Goal: Transaction & Acquisition: Purchase product/service

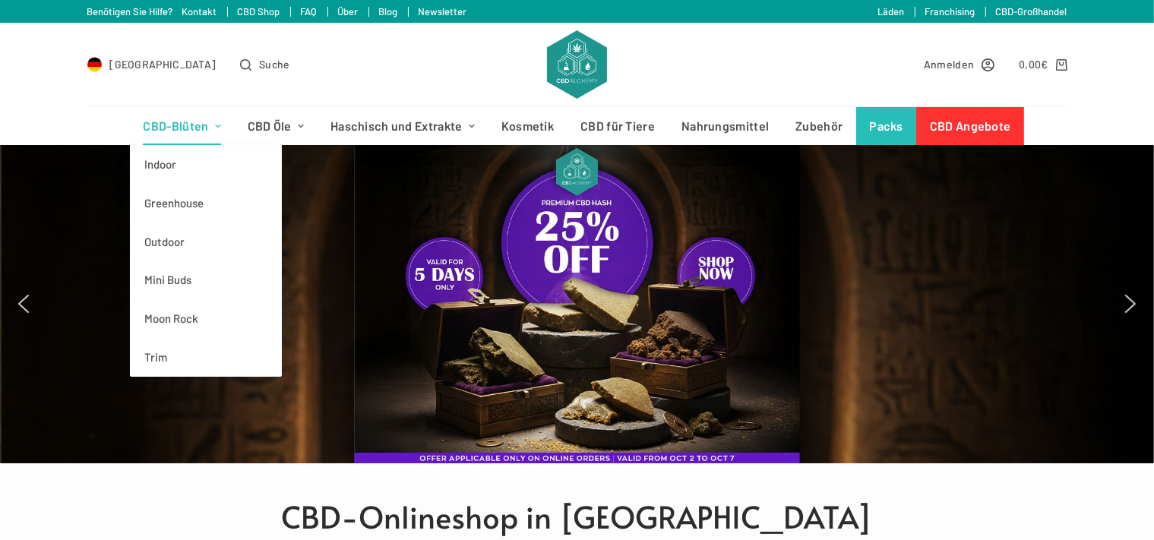
click at [192, 123] on link "CBD-Blüten" at bounding box center [182, 126] width 104 height 38
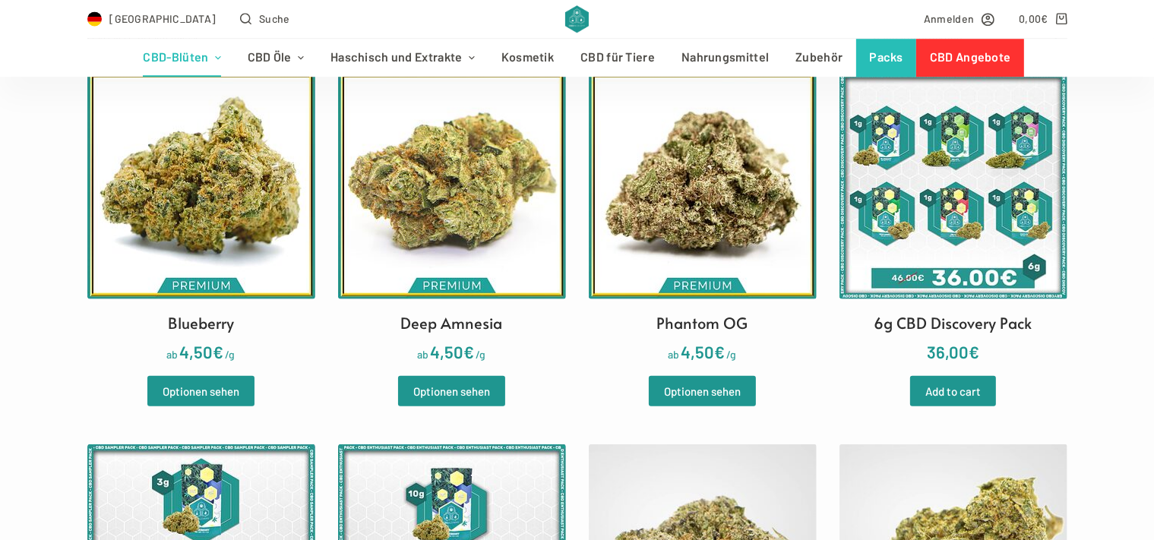
scroll to position [481, 0]
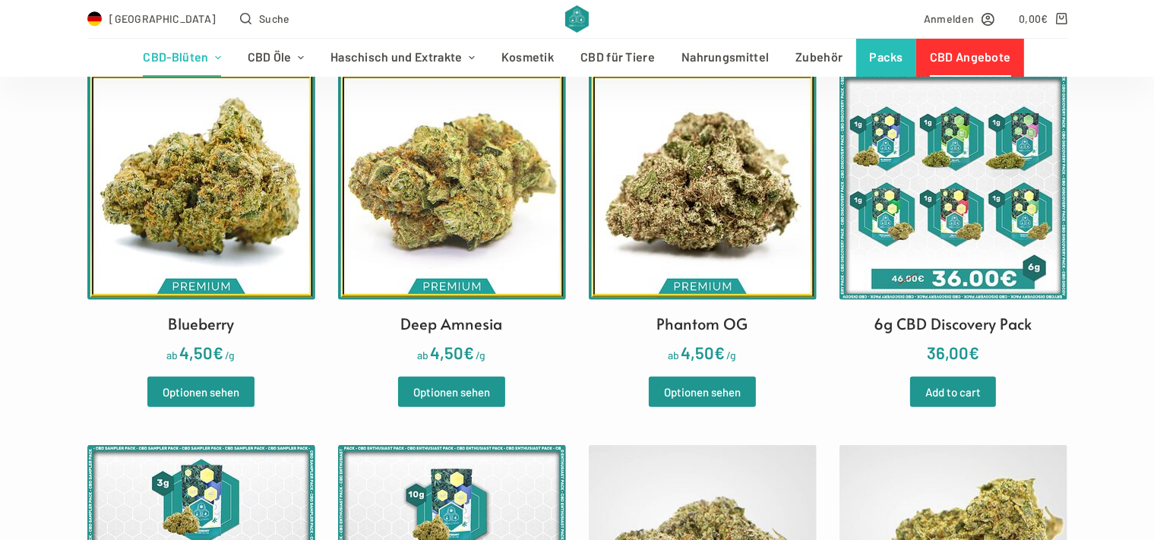
click at [1014, 50] on link "CBD Angebote" at bounding box center [970, 58] width 108 height 38
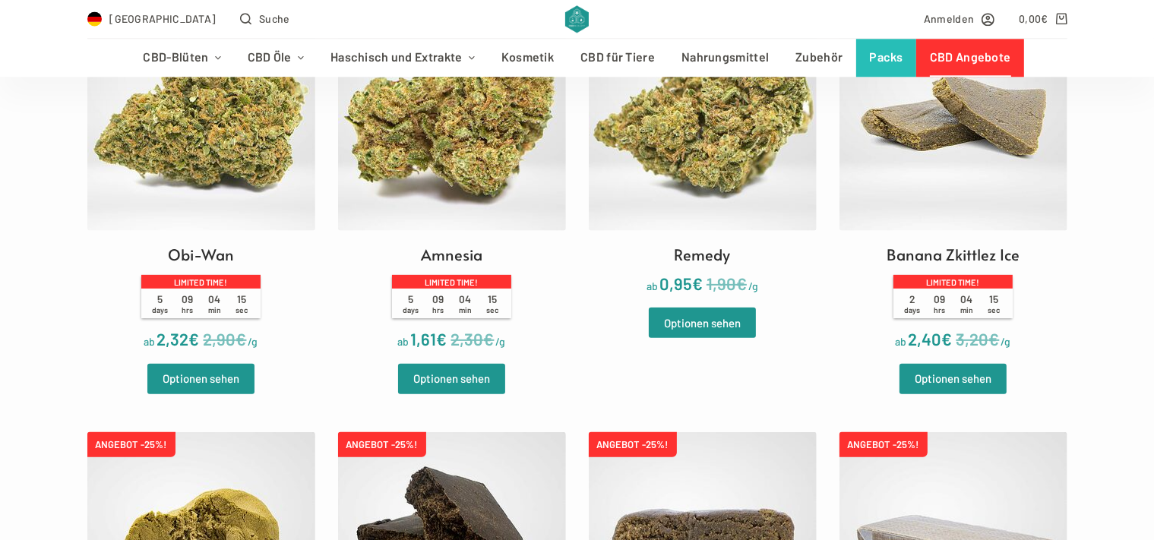
scroll to position [481, 0]
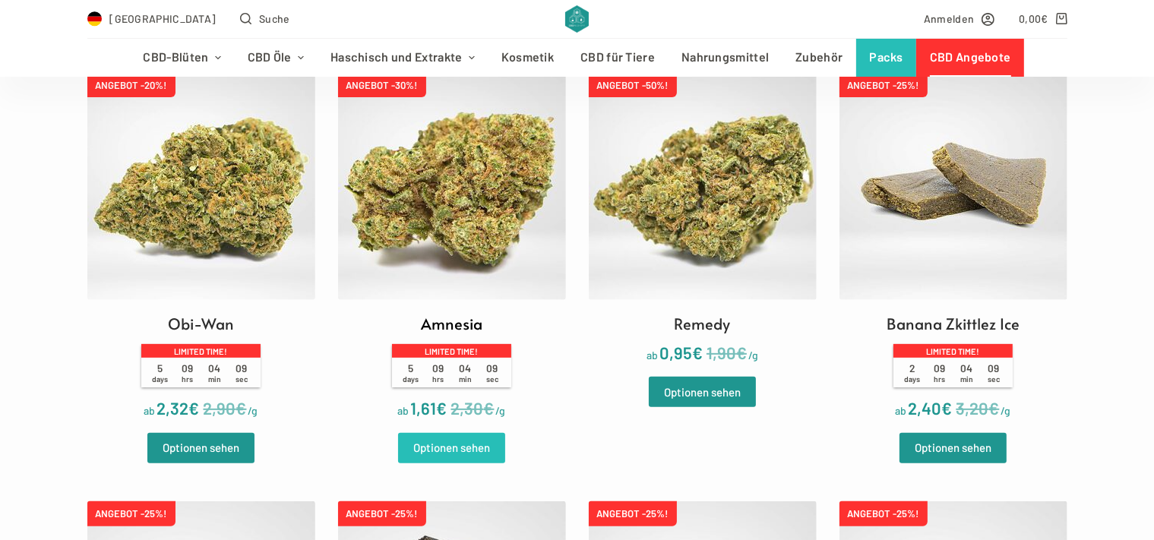
click at [480, 454] on link "Optionen sehen" at bounding box center [451, 448] width 107 height 30
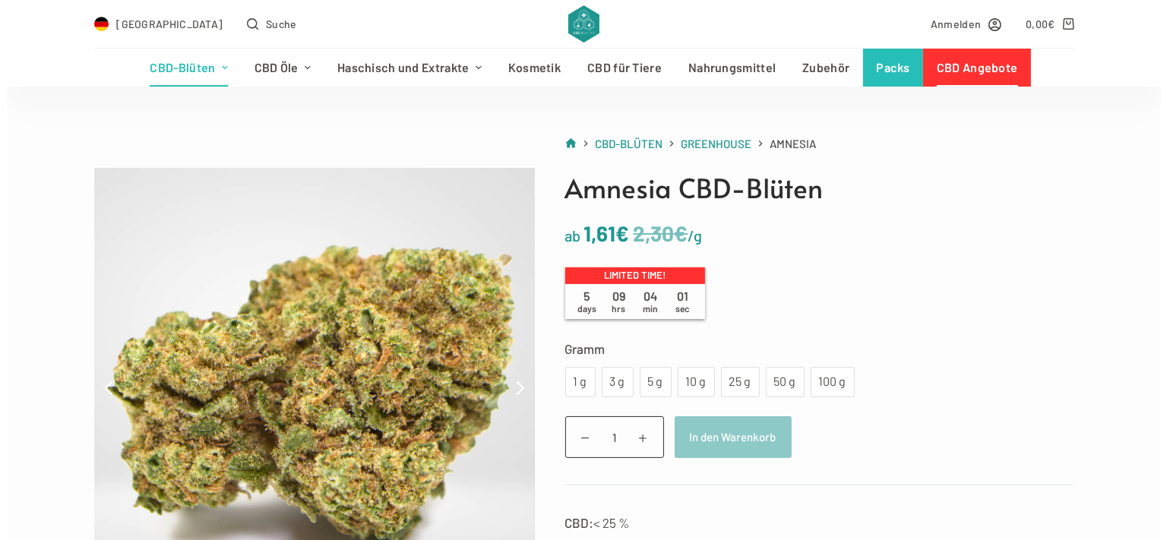
scroll to position [160, 0]
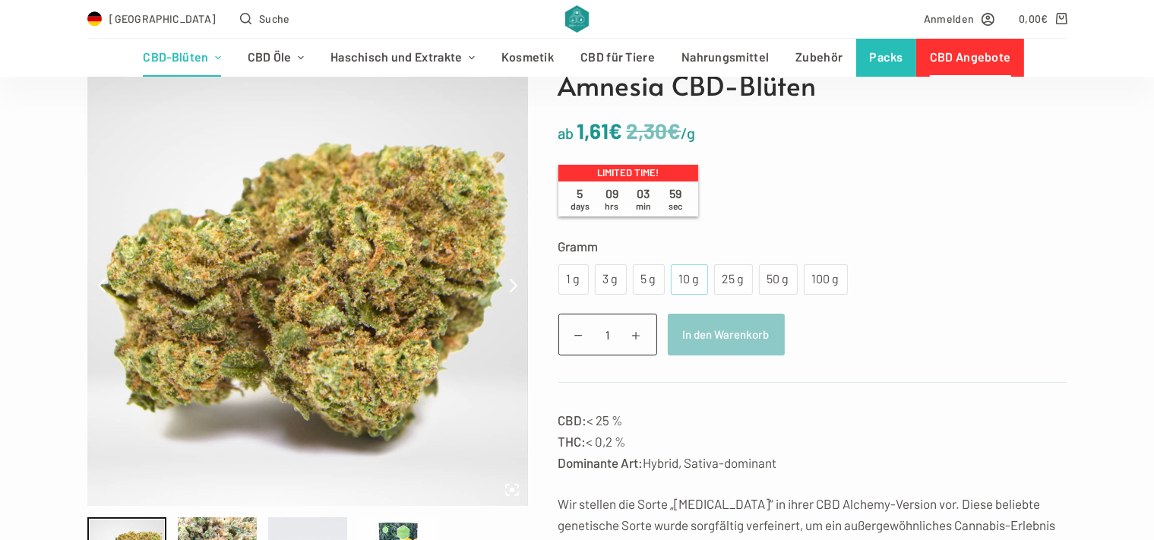
click at [693, 288] on div "10 g" at bounding box center [689, 280] width 19 height 20
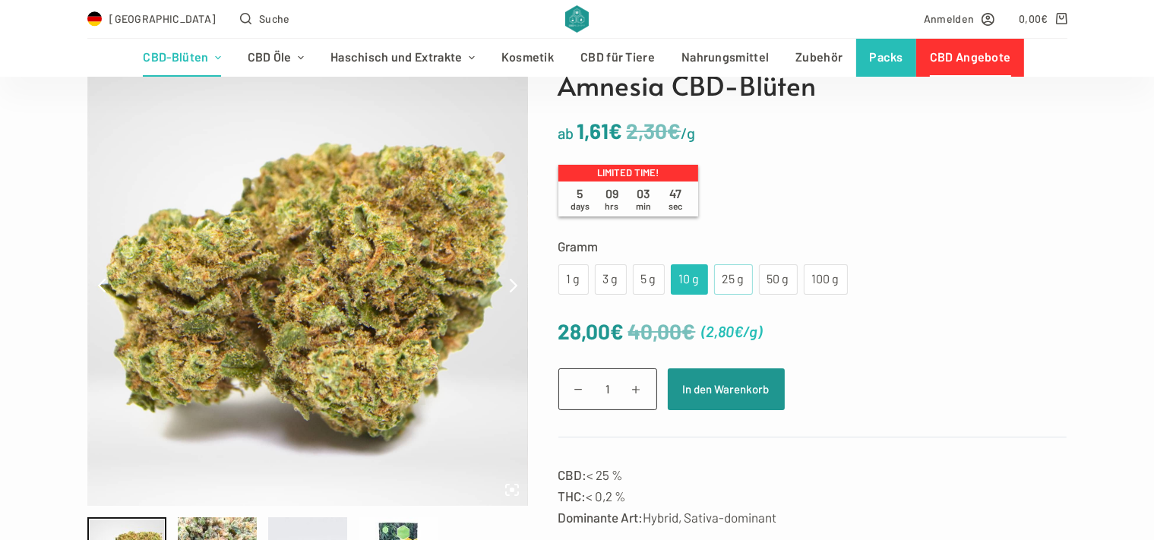
click at [732, 287] on div "25 g" at bounding box center [733, 280] width 21 height 20
click at [696, 283] on div "10 g" at bounding box center [689, 280] width 19 height 20
click at [645, 275] on div "5 g" at bounding box center [649, 280] width 14 height 20
click at [685, 284] on div "10 g" at bounding box center [689, 280] width 19 height 20
click at [728, 286] on div "25 g" at bounding box center [733, 280] width 21 height 20
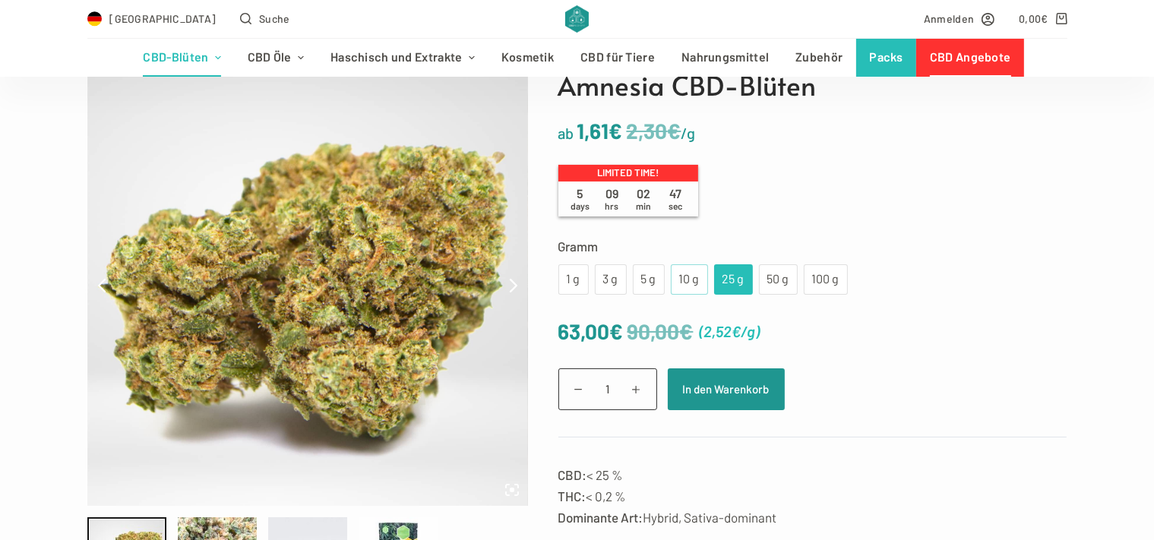
click at [694, 282] on div "10 g" at bounding box center [689, 280] width 19 height 20
click at [732, 276] on div "25 g" at bounding box center [733, 280] width 21 height 20
click at [643, 288] on div "5 g" at bounding box center [649, 280] width 14 height 20
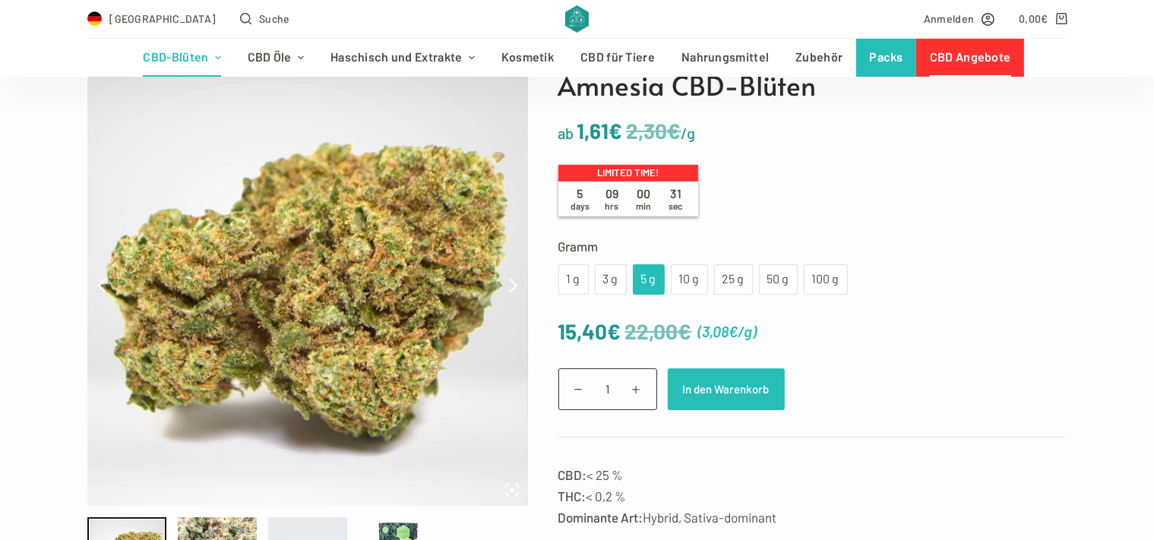
click at [741, 400] on button "In den Warenkorb" at bounding box center [726, 389] width 117 height 42
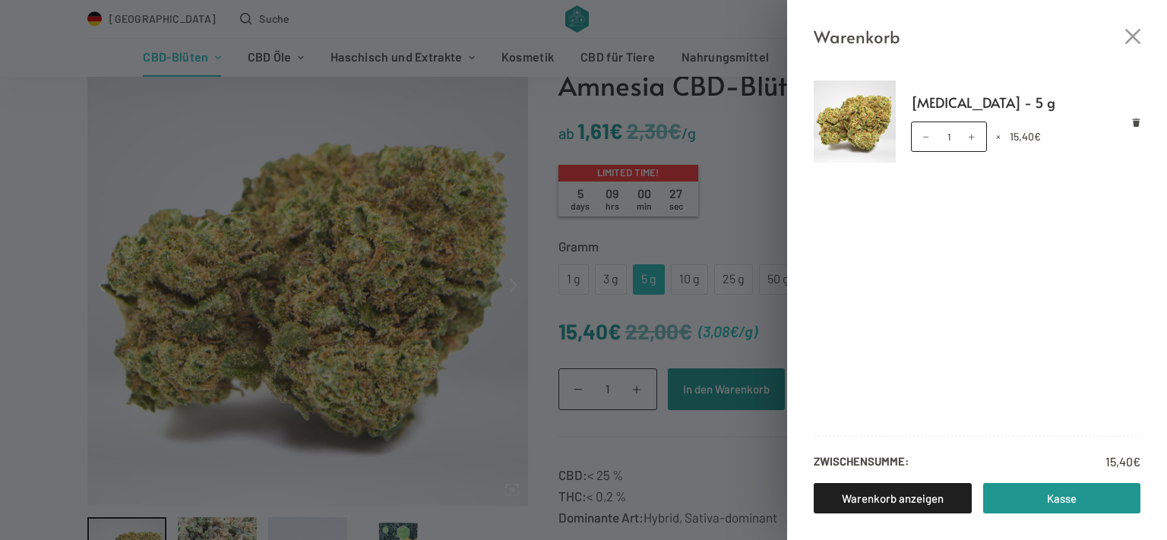
click at [738, 241] on div "Warenkorb Amnesia - 5 g Amnesia - 5 g Menge 1 × 15,40 € Zwischensumme: 15,40 € …" at bounding box center [583, 270] width 1167 height 540
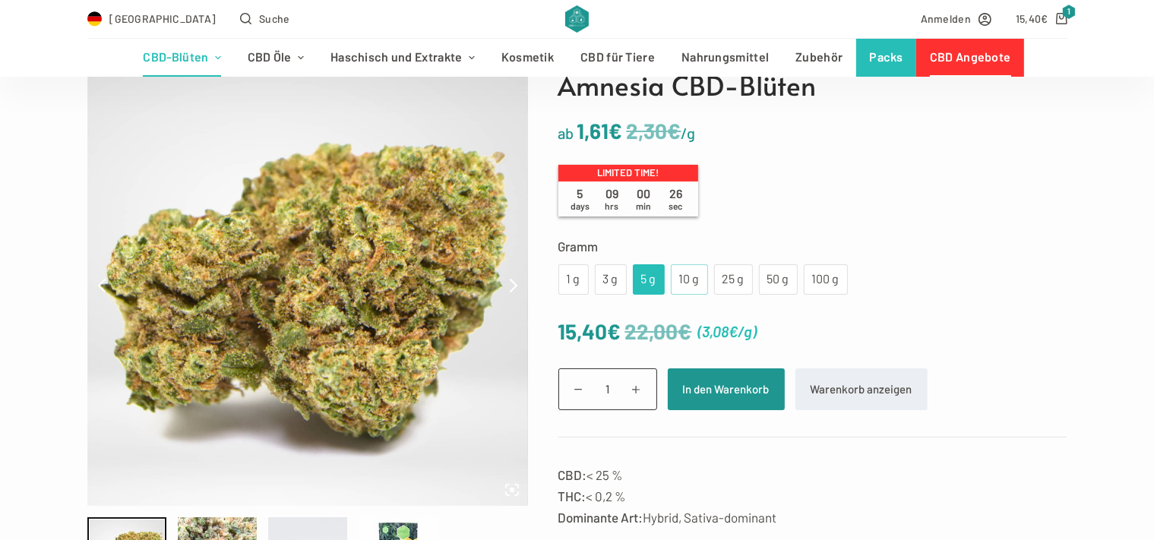
click at [685, 286] on div "10 g" at bounding box center [689, 280] width 19 height 20
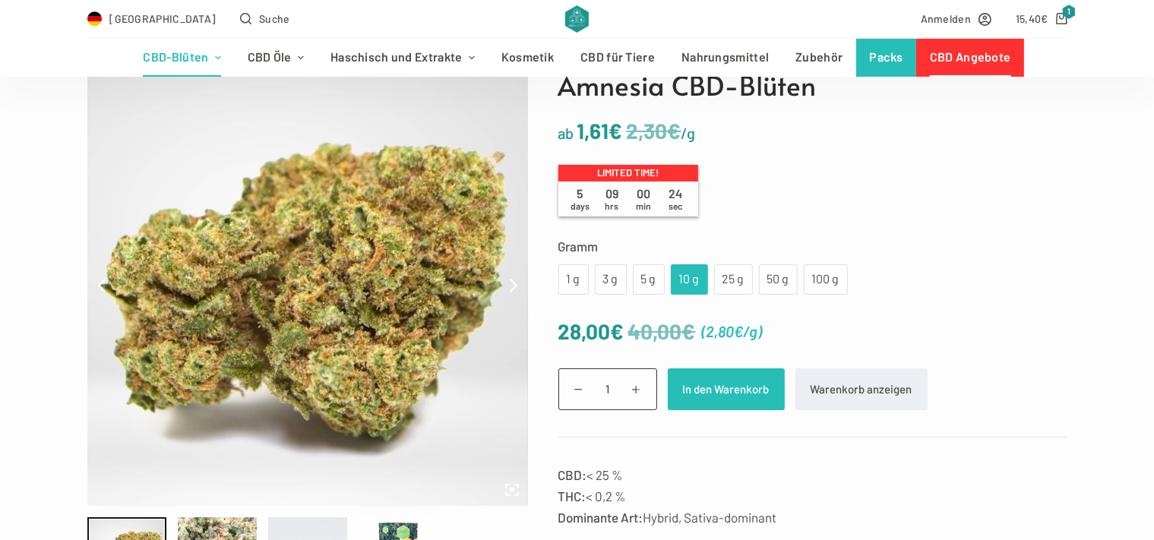
click at [743, 384] on button "In den Warenkorb" at bounding box center [726, 389] width 117 height 42
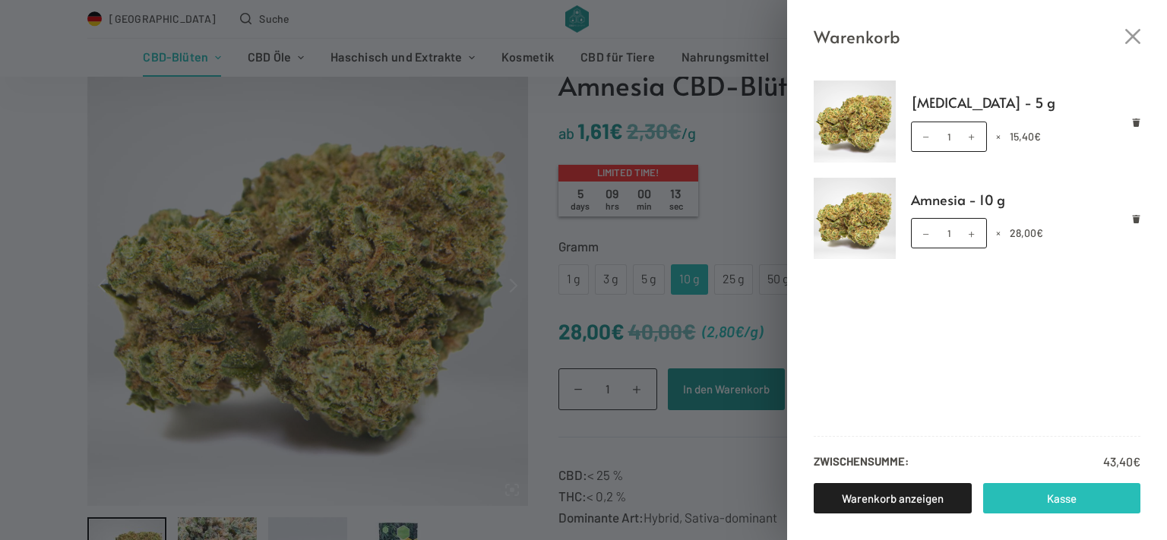
click at [1062, 494] on link "Kasse" at bounding box center [1062, 498] width 158 height 30
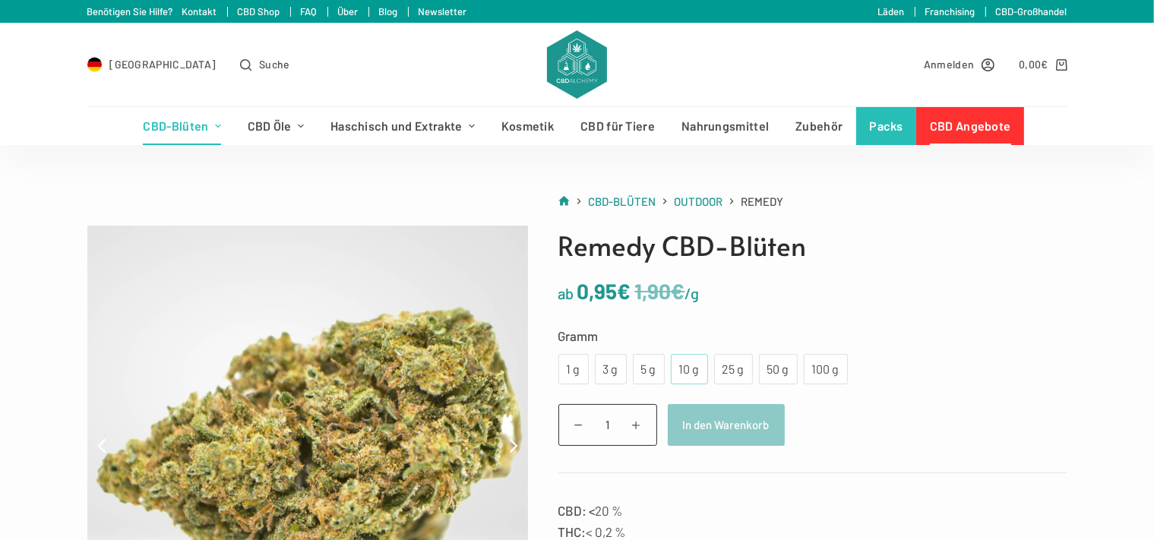
click at [693, 369] on div "10 g" at bounding box center [689, 369] width 19 height 20
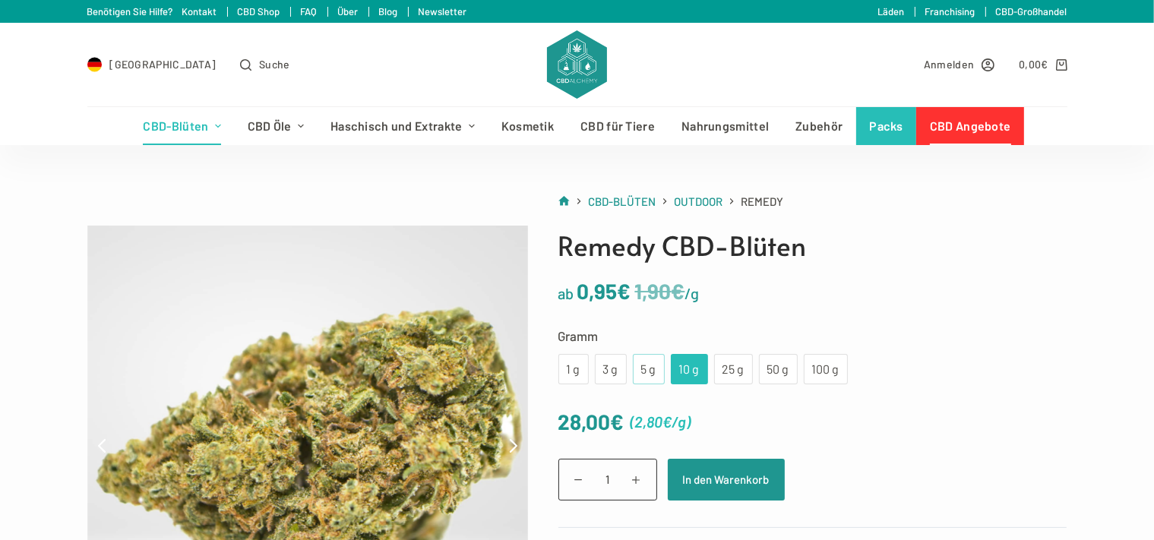
click at [646, 368] on div "5 g" at bounding box center [649, 369] width 14 height 20
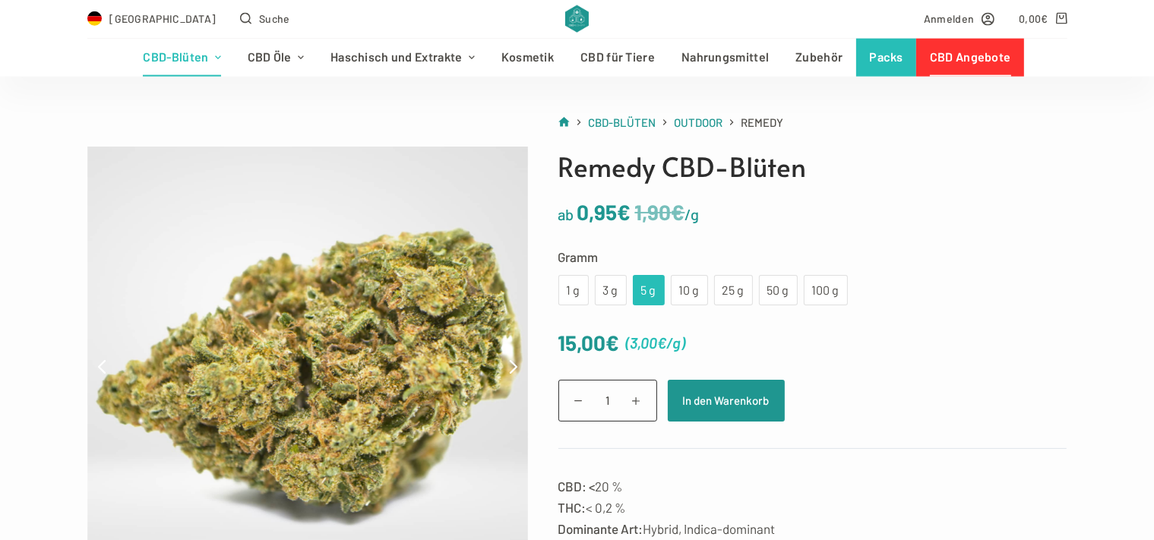
scroll to position [80, 0]
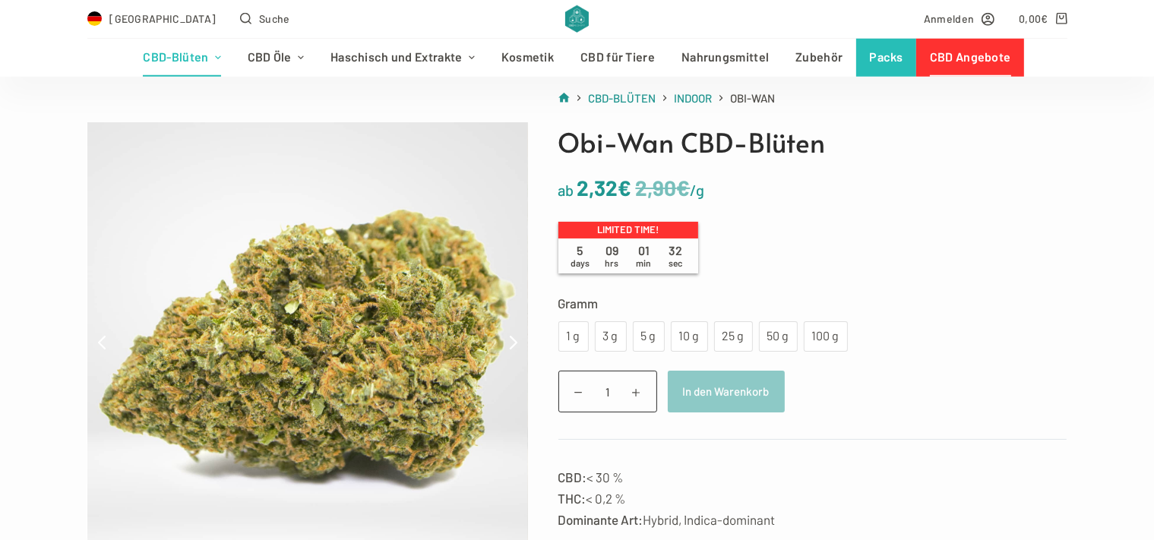
scroll to position [160, 0]
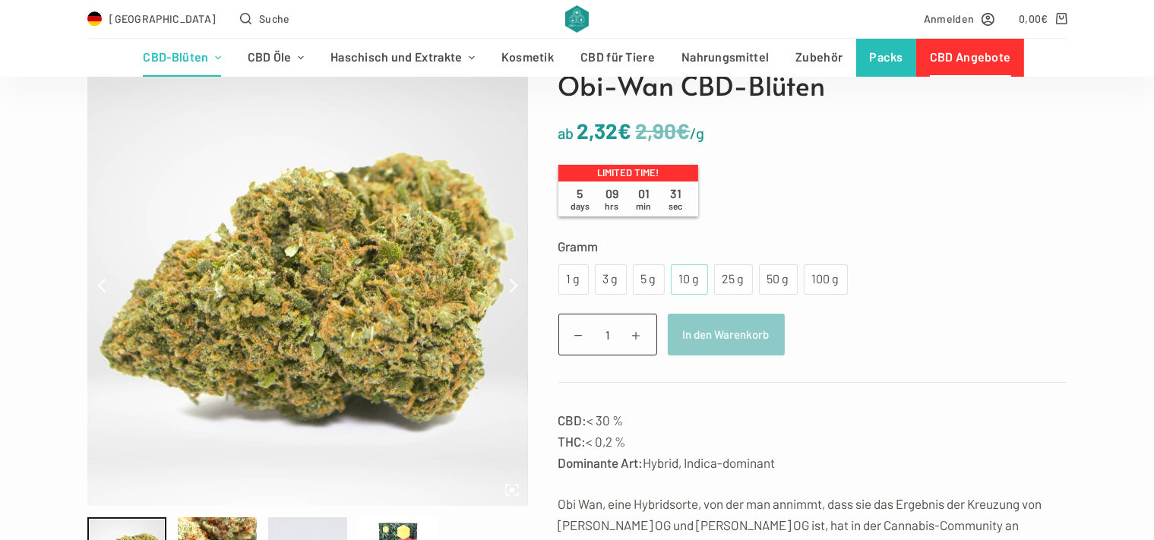
click at [690, 281] on div "10 g" at bounding box center [689, 280] width 19 height 20
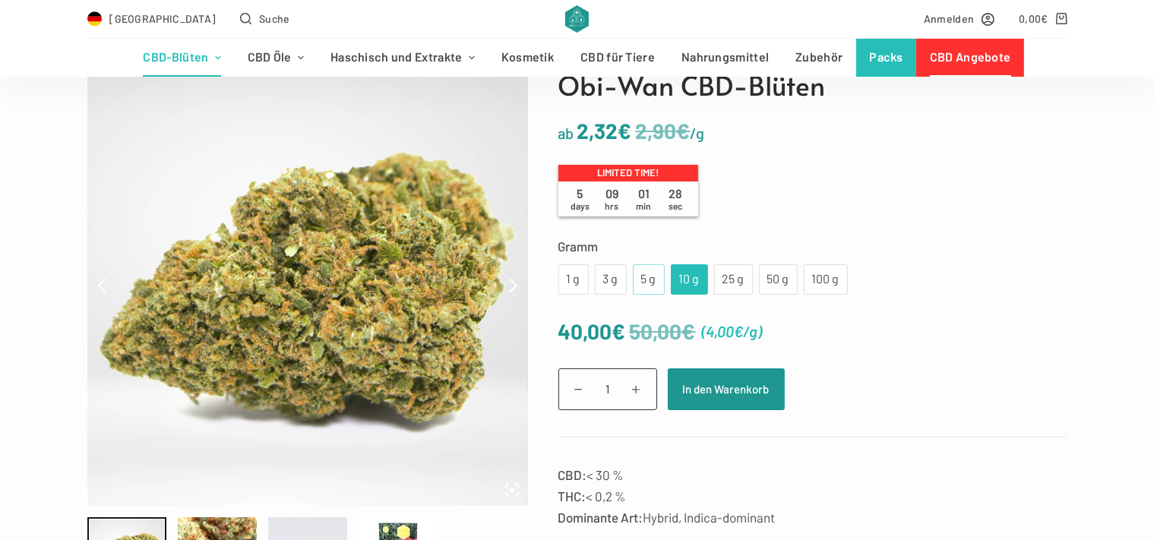
click at [652, 278] on div "5 g" at bounding box center [649, 280] width 14 height 20
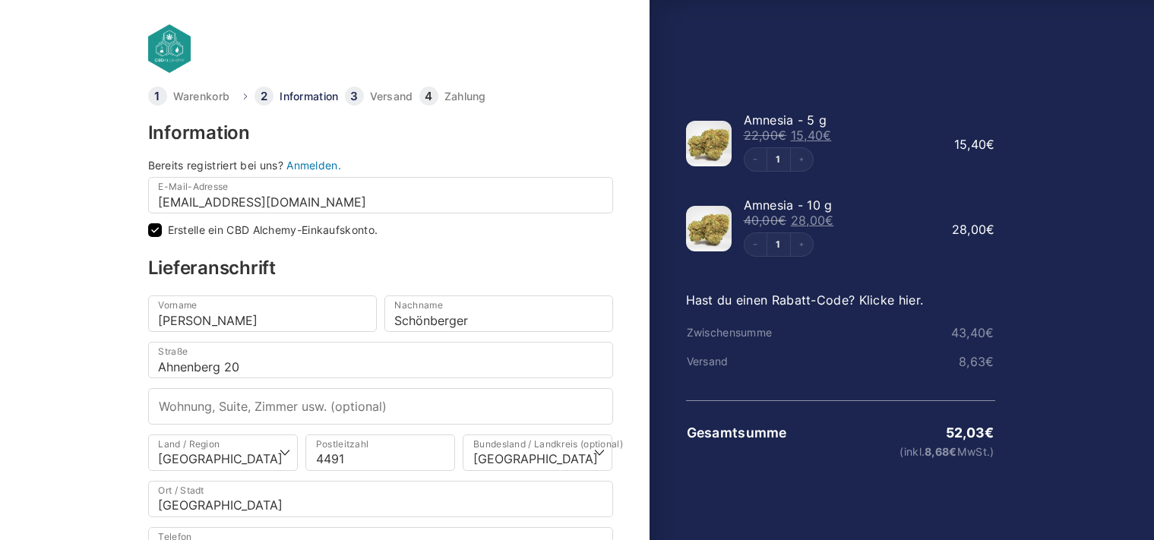
select select "DE-BE"
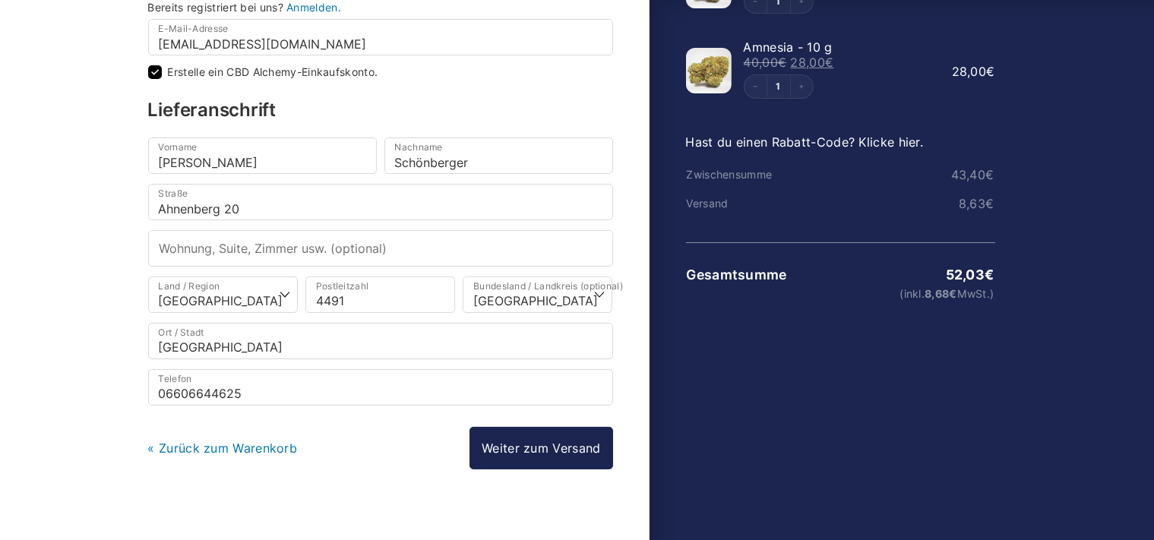
scroll to position [160, 0]
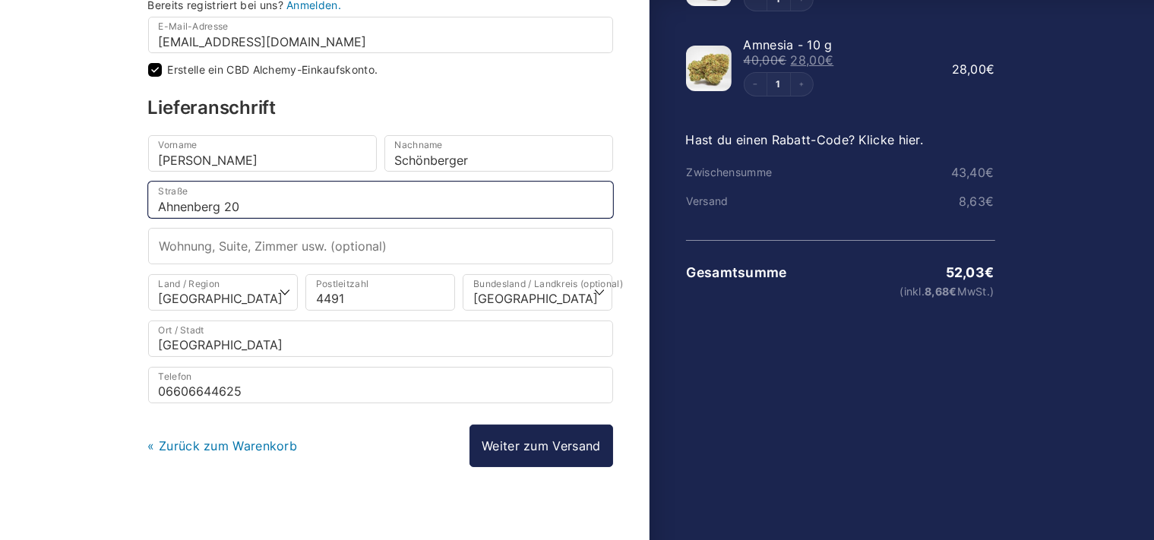
drag, startPoint x: 255, startPoint y: 196, endPoint x: 56, endPoint y: 193, distance: 199.1
click at [56, 193] on body "Warenkorb Information Versand Zahlung Information Bereits registriert bei uns? …" at bounding box center [577, 86] width 1154 height 492
click at [220, 201] on input "Ahnenberg 20" at bounding box center [380, 200] width 465 height 36
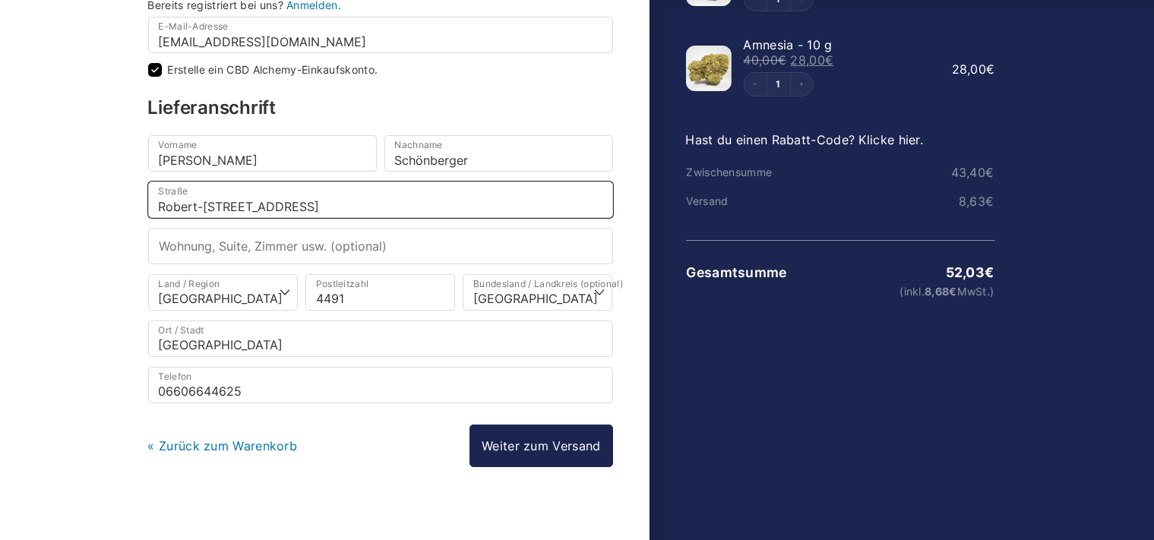
type input "Robert-[STREET_ADDRESS]"
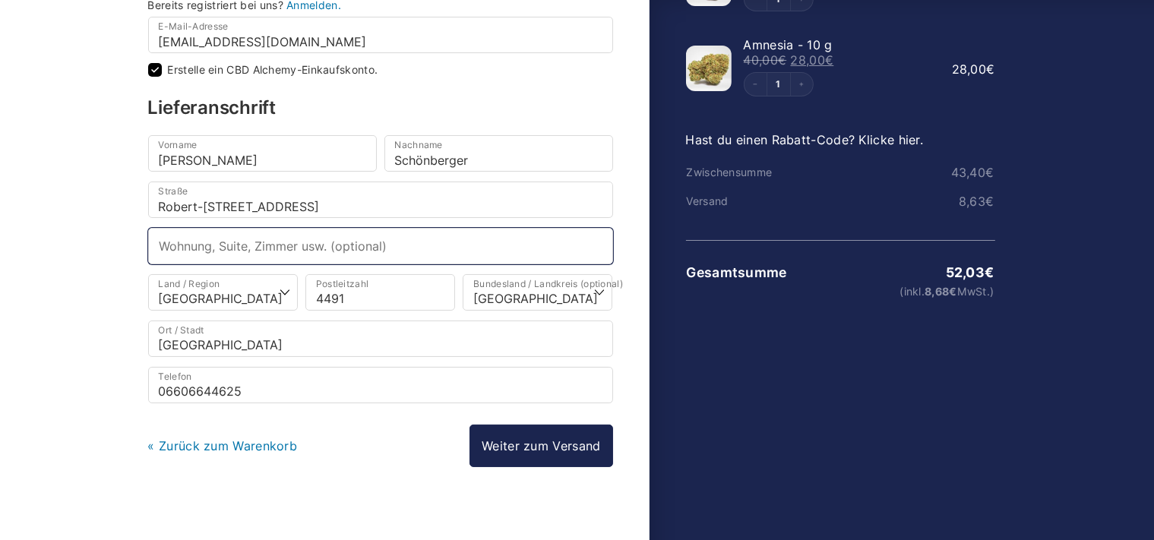
click at [246, 245] on input "Wohnung, Suite, Zimmer usw. (optional)" at bounding box center [380, 246] width 465 height 36
type input "Türe 16"
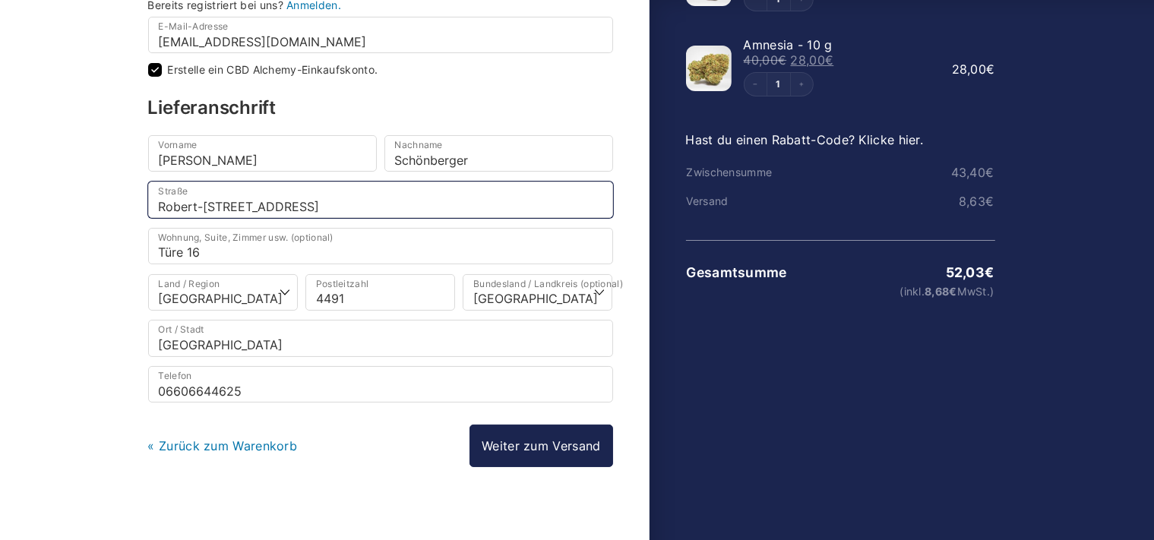
click at [362, 203] on input "Robert-[STREET_ADDRESS]" at bounding box center [380, 200] width 465 height 36
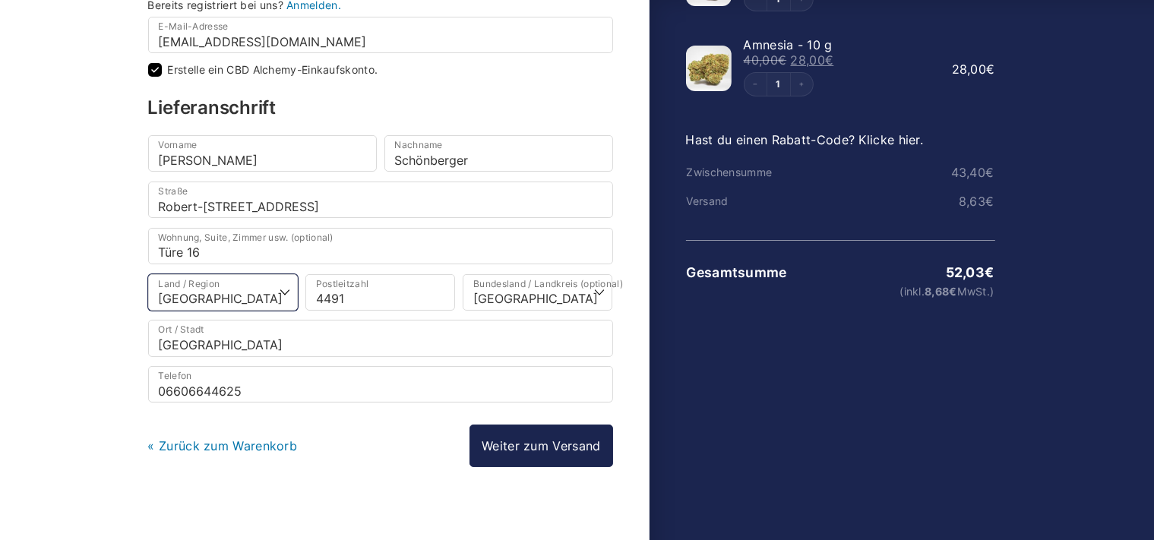
click at [148, 274] on select "Land/Region auswählen … [GEOGRAPHIC_DATA] [GEOGRAPHIC_DATA] [GEOGRAPHIC_DATA] […" at bounding box center [223, 292] width 150 height 36
select select "AT"
click option "[GEOGRAPHIC_DATA]" at bounding box center [0, 0] width 0 height 0
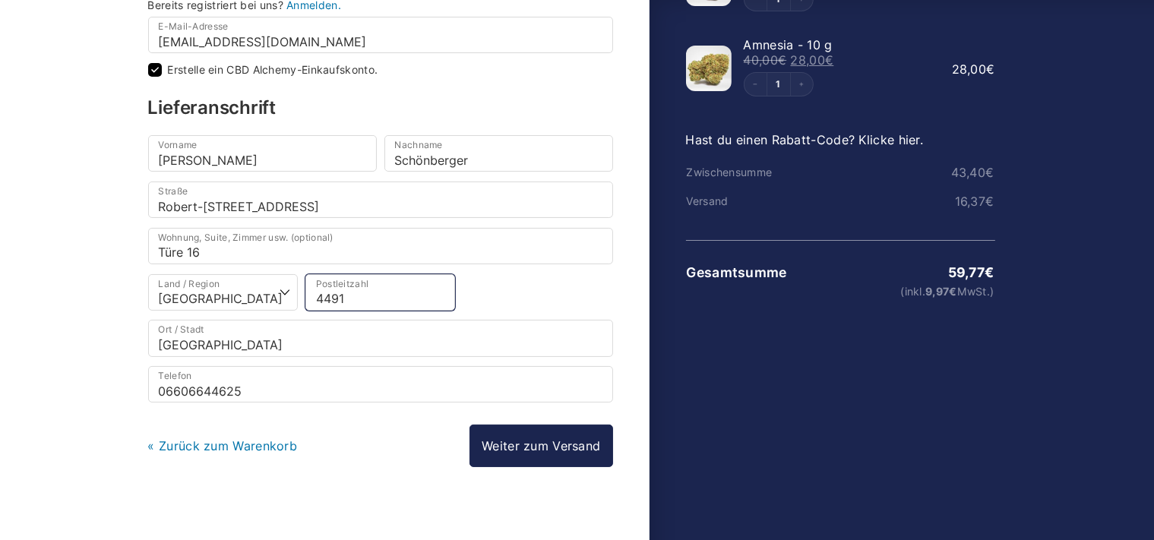
click at [353, 292] on input "4491" at bounding box center [380, 292] width 150 height 36
type input "4"
type input "1150"
type input "[GEOGRAPHIC_DATA]"
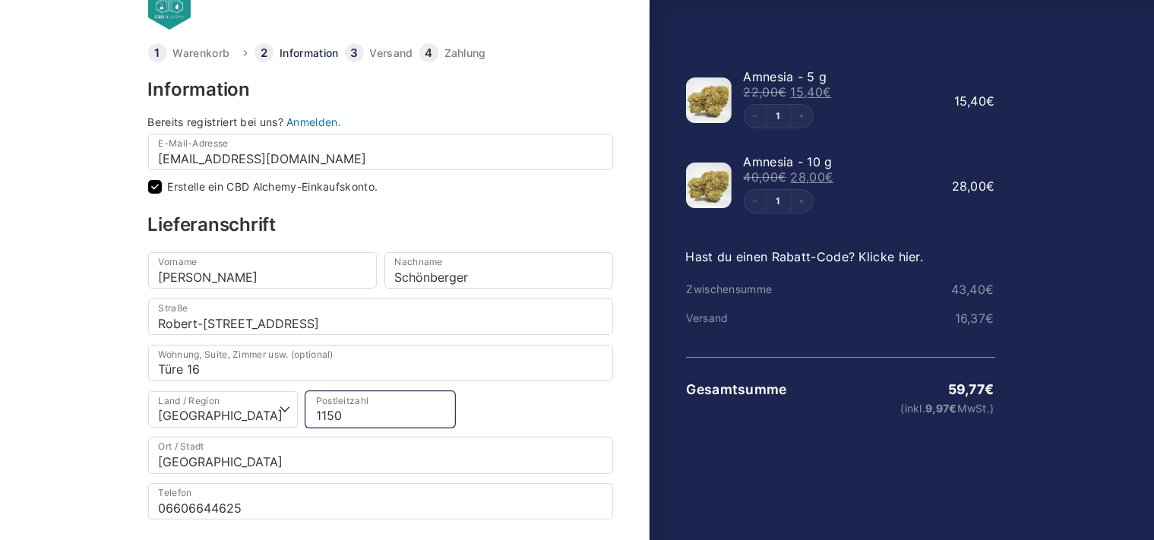
scroll to position [80, 0]
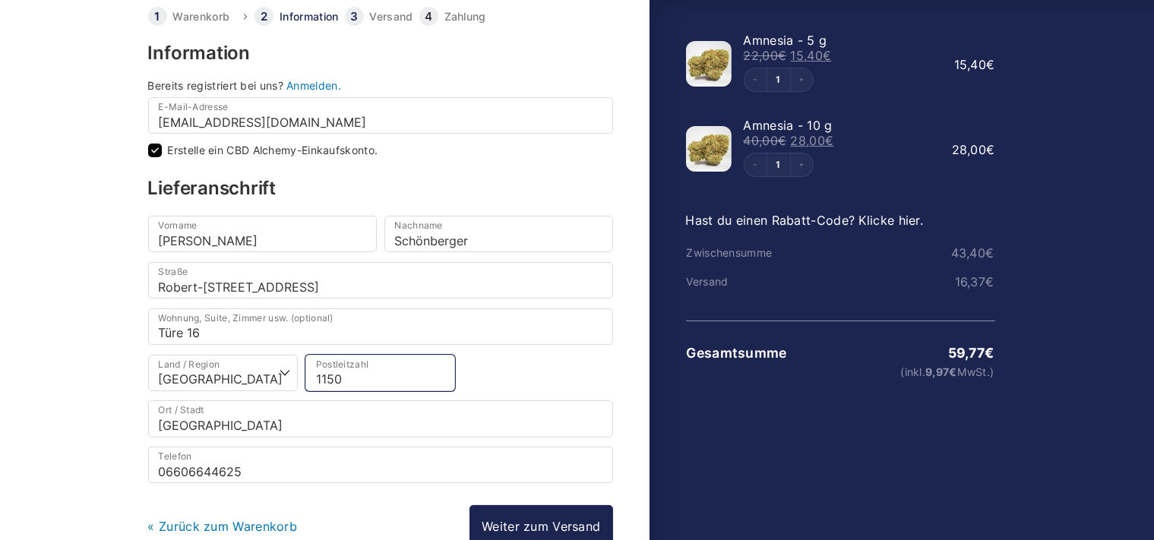
type input "1150"
click at [144, 147] on div "Warenkorb Information Versand Zahlung Information Bereits registriert bei uns? …" at bounding box center [396, 322] width 505 height 630
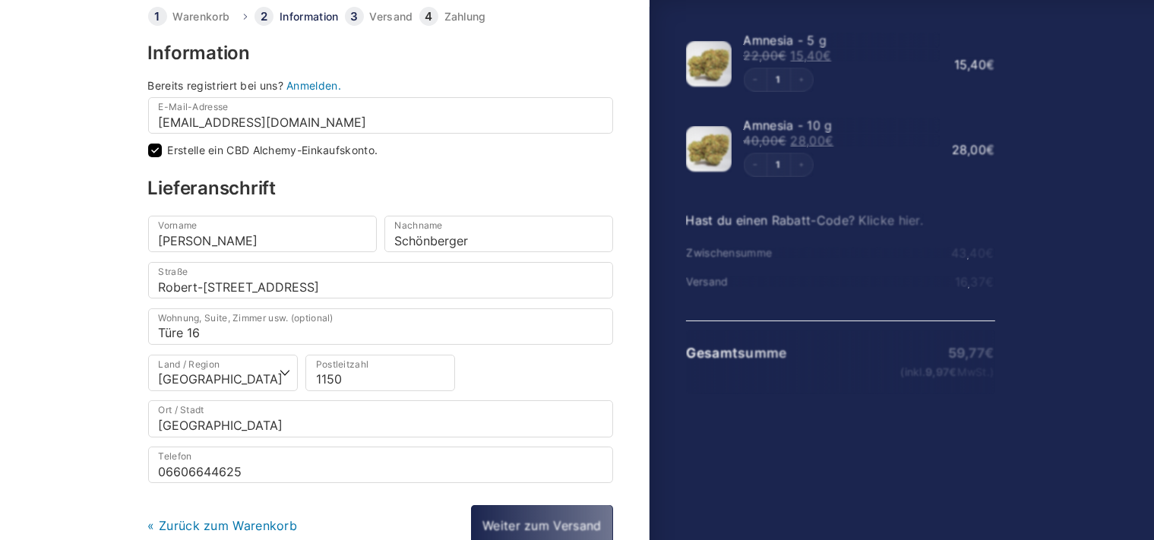
click at [152, 150] on input "Erstelle ein CBD Alchemy-Einkaufskonto." at bounding box center [155, 151] width 14 height 14
checkbox input "false"
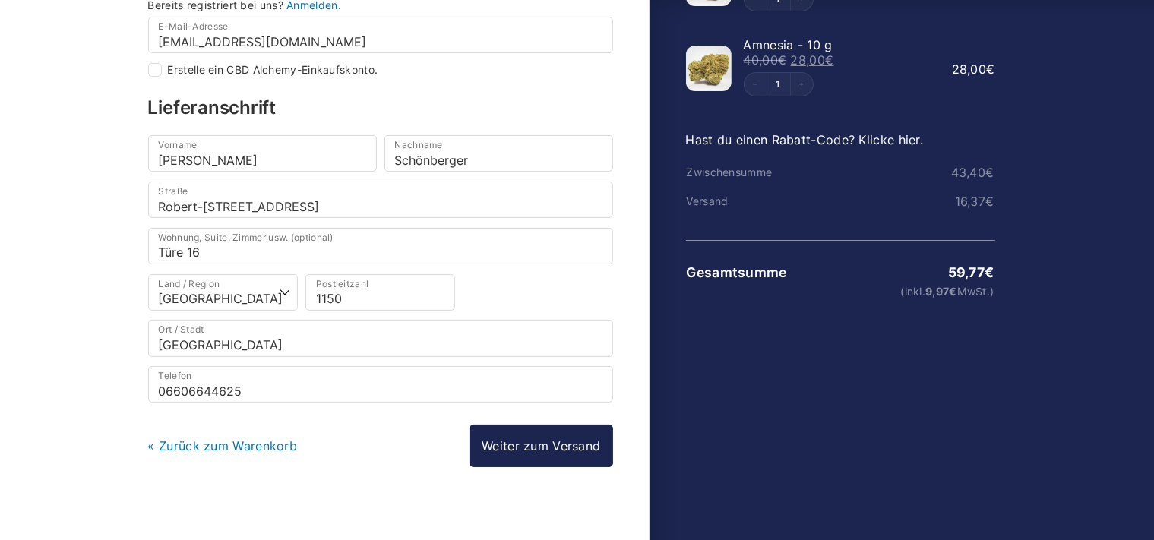
scroll to position [169, 0]
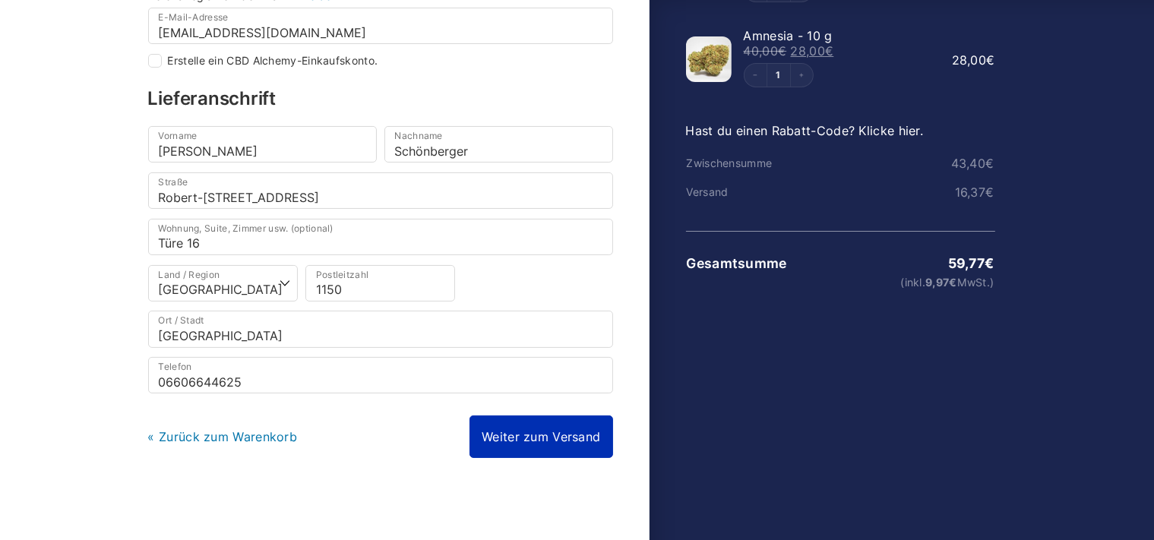
click at [529, 439] on link "Weiter zum Versand" at bounding box center [541, 437] width 143 height 43
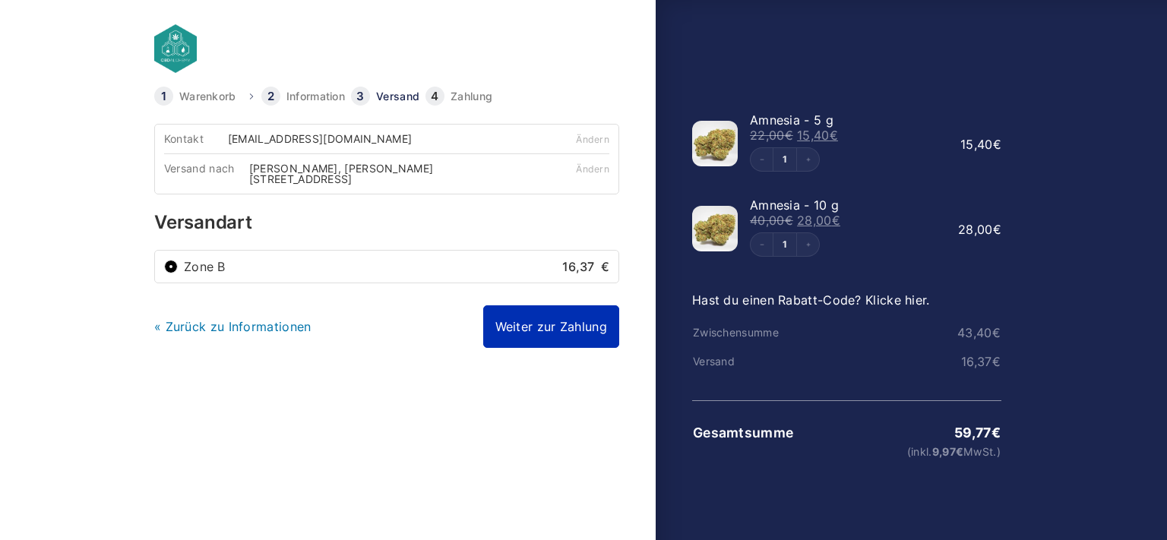
click at [534, 327] on link "Weiter zur Zahlung" at bounding box center [551, 326] width 136 height 43
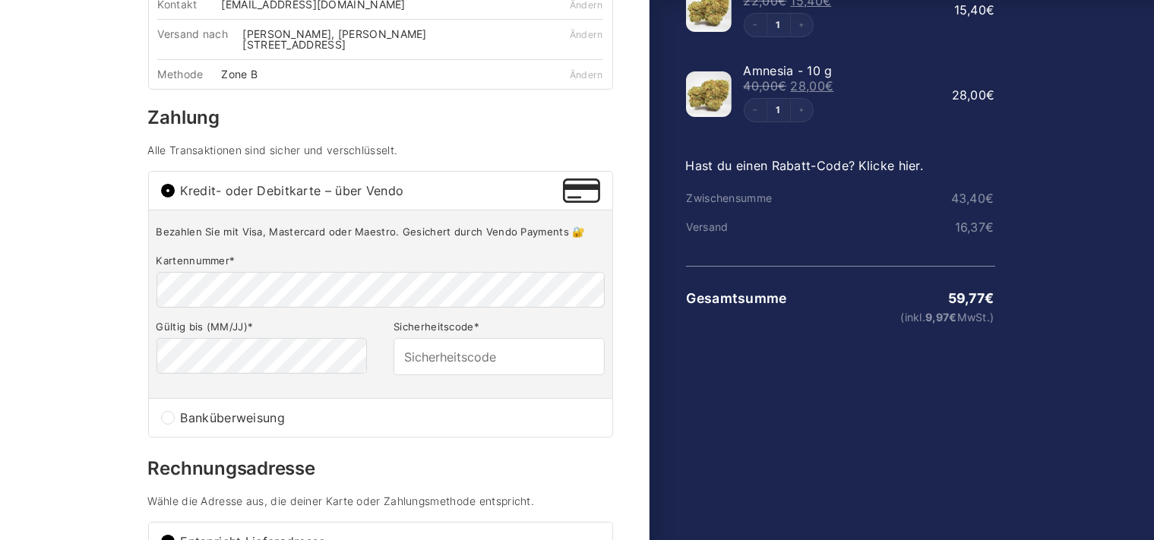
scroll to position [160, 0]
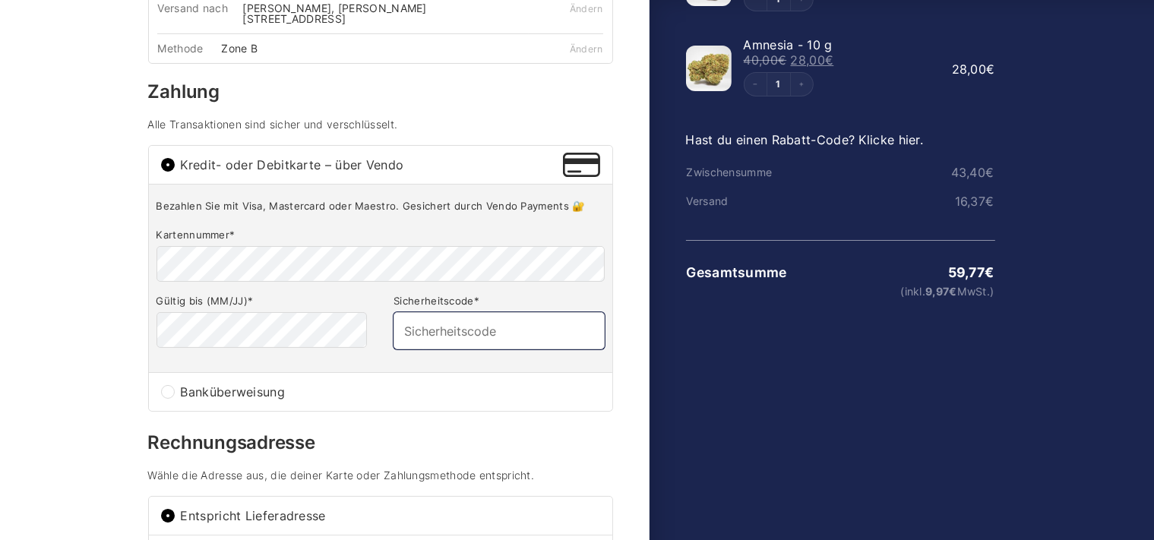
click at [435, 335] on input "Sicherheitscode *" at bounding box center [499, 330] width 210 height 36
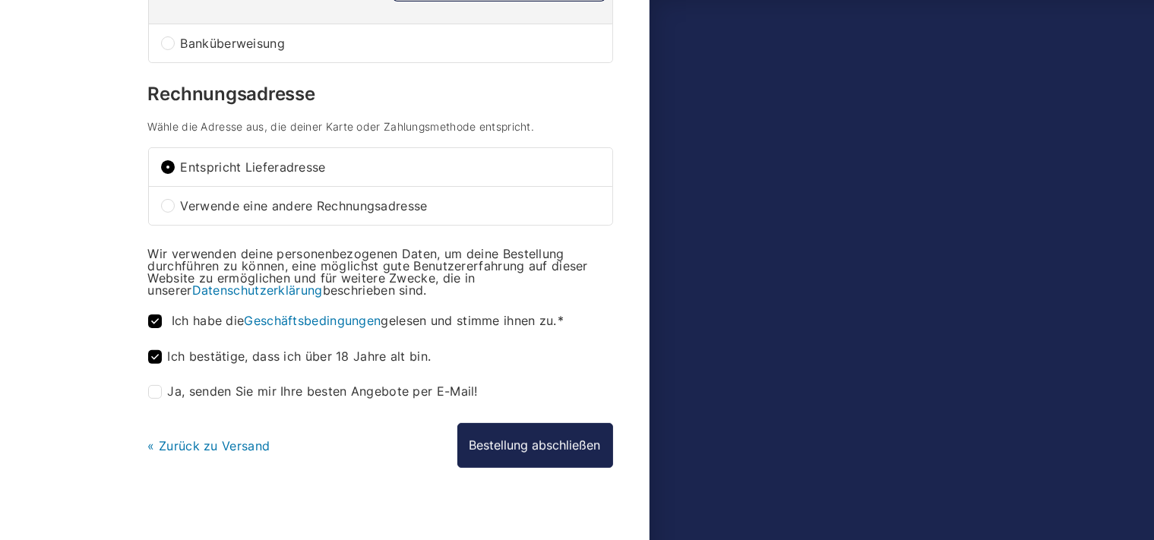
scroll to position [523, 0]
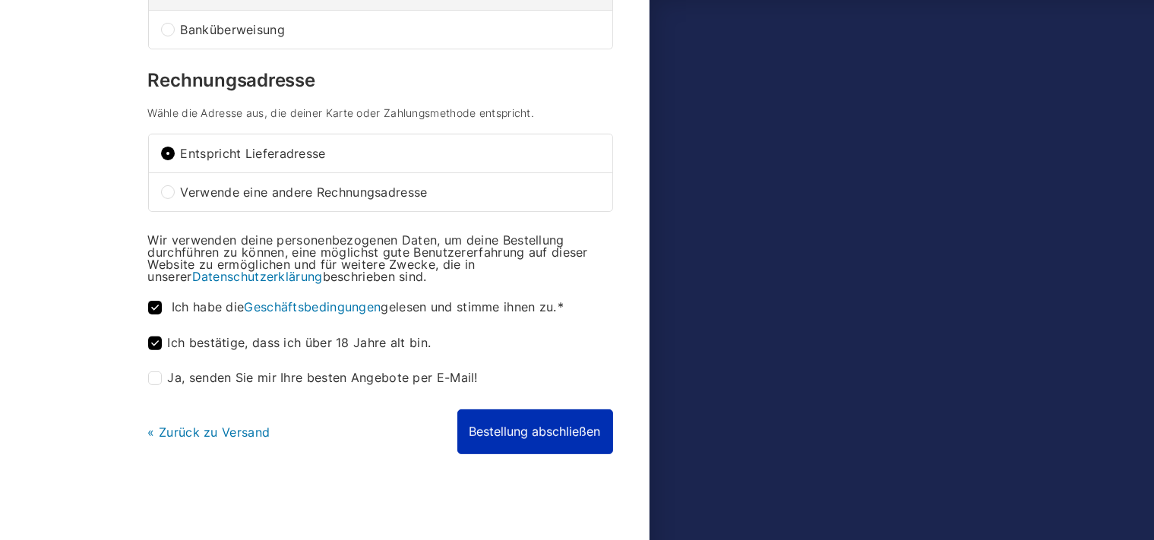
type input "806"
click at [499, 437] on button "Bestellung abschließen" at bounding box center [535, 431] width 156 height 44
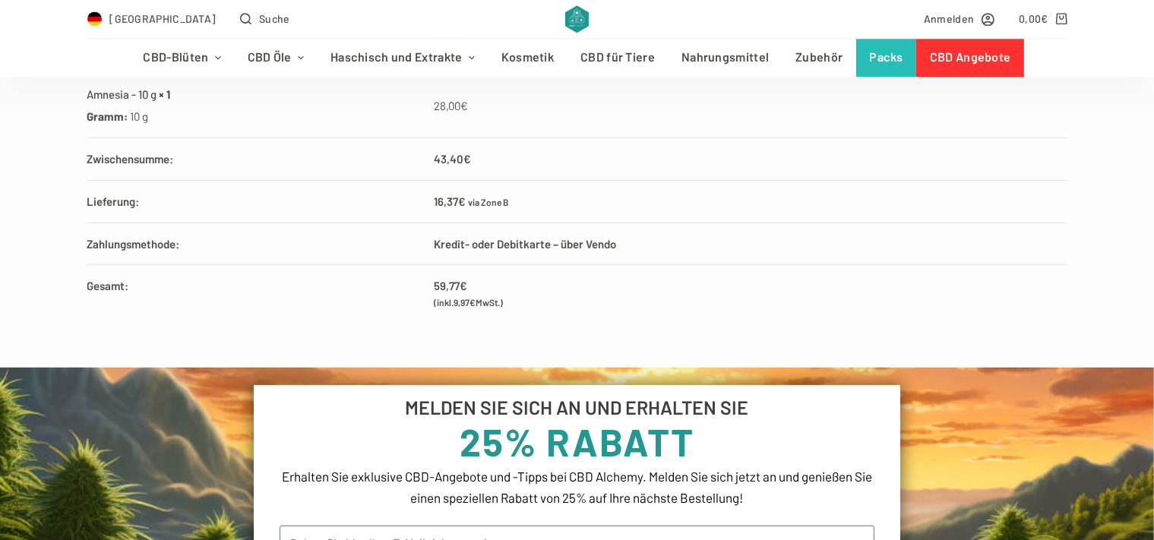
scroll to position [802, 0]
